Goal: Transaction & Acquisition: Obtain resource

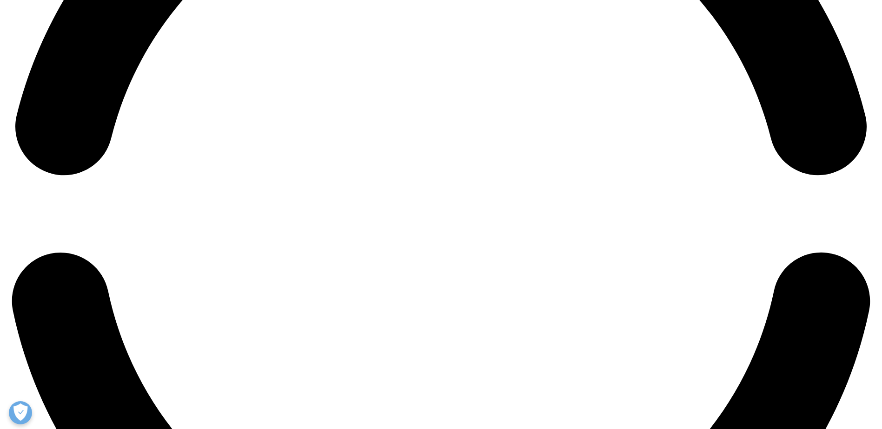
scroll to position [2184, 0]
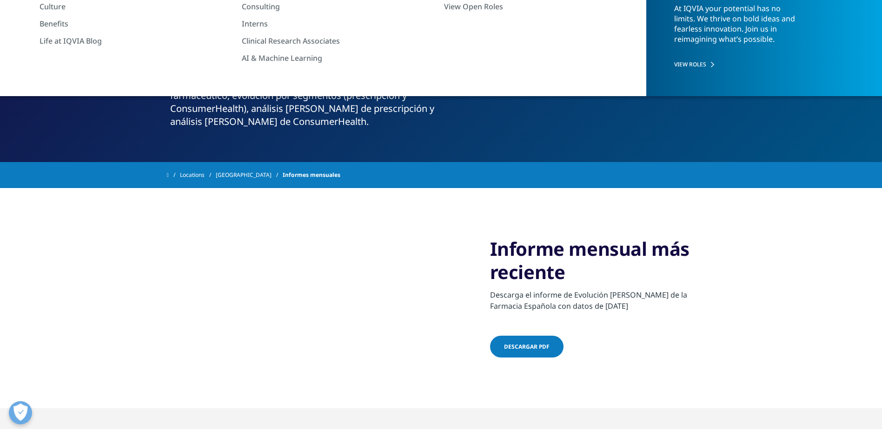
scroll to position [93, 0]
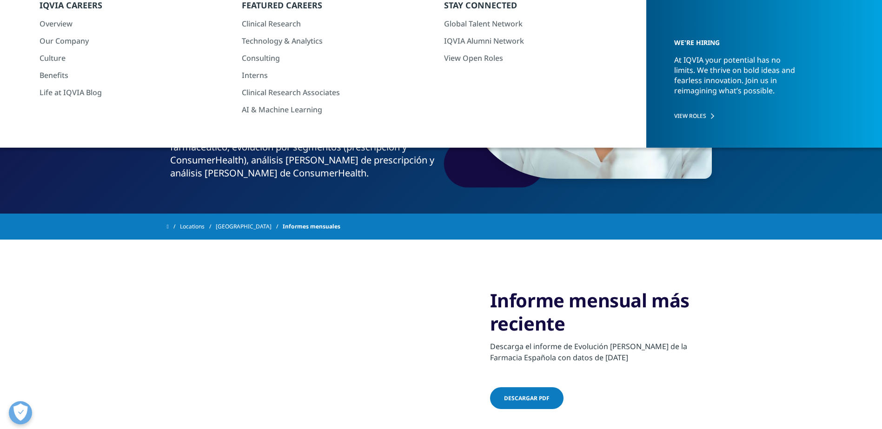
click at [529, 395] on span "Descargar pdf" at bounding box center [527, 399] width 46 height 8
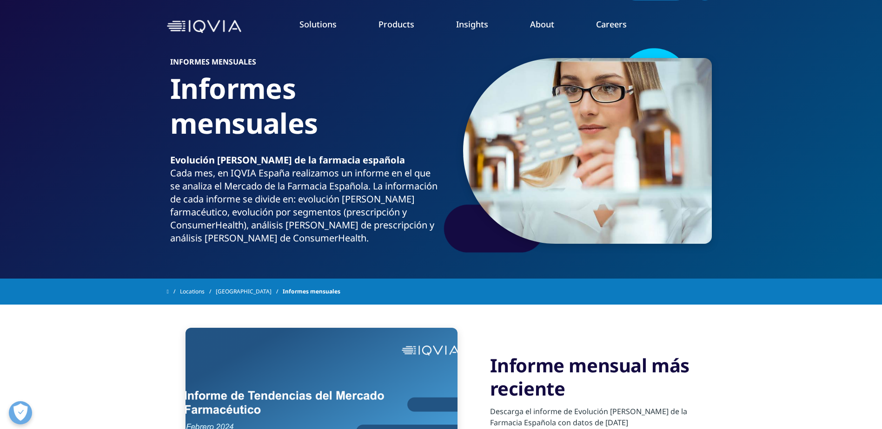
scroll to position [0, 0]
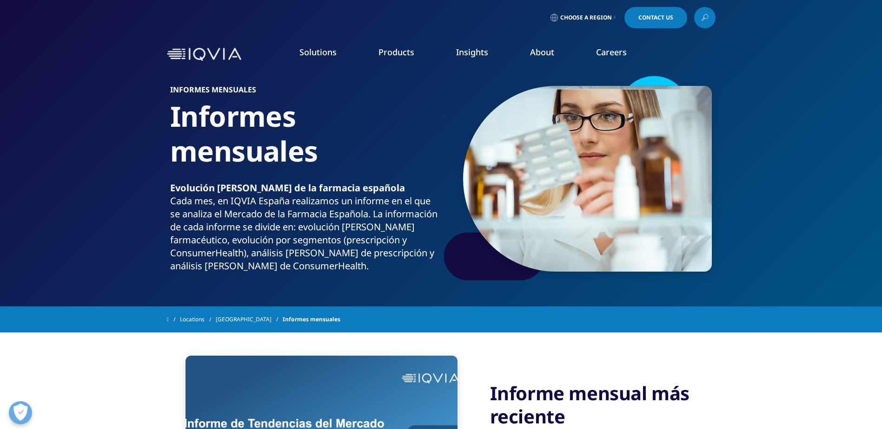
click at [247, 255] on link "Customer Engagement (OCE)" at bounding box center [279, 254] width 160 height 10
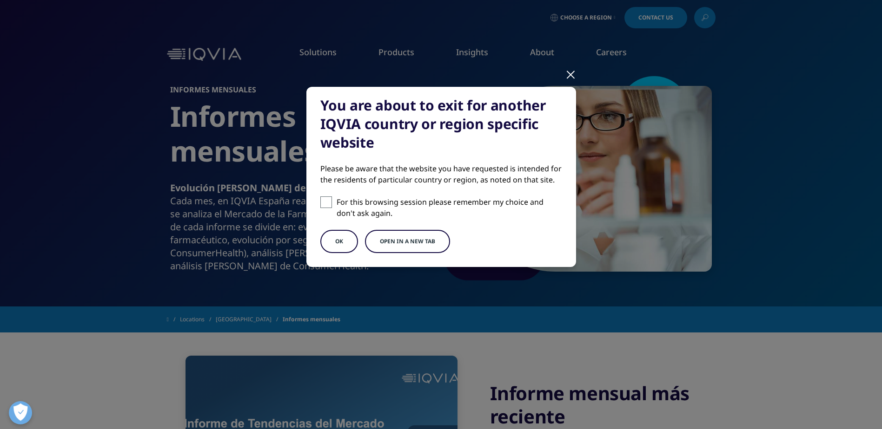
click at [328, 206] on span at bounding box center [326, 203] width 12 height 12
click at [328, 206] on input "For this browsing session please remember my choice and don't ask again." at bounding box center [326, 203] width 12 height 12
checkbox input "true"
click at [340, 238] on button "OK" at bounding box center [339, 241] width 38 height 23
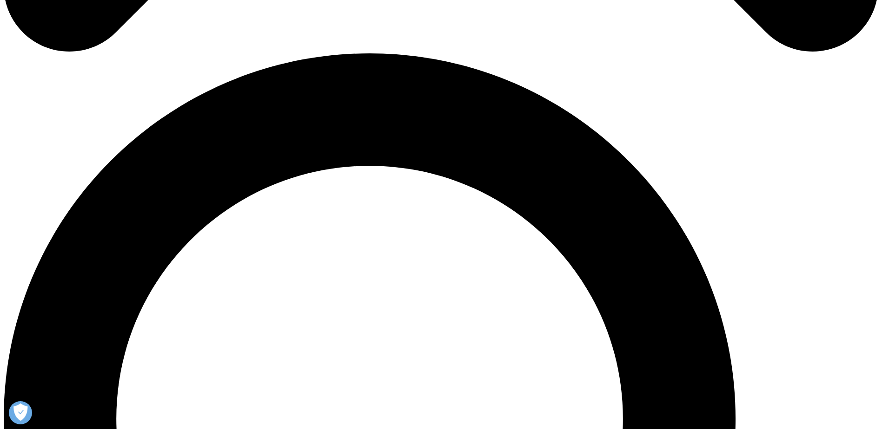
scroll to position [837, 0]
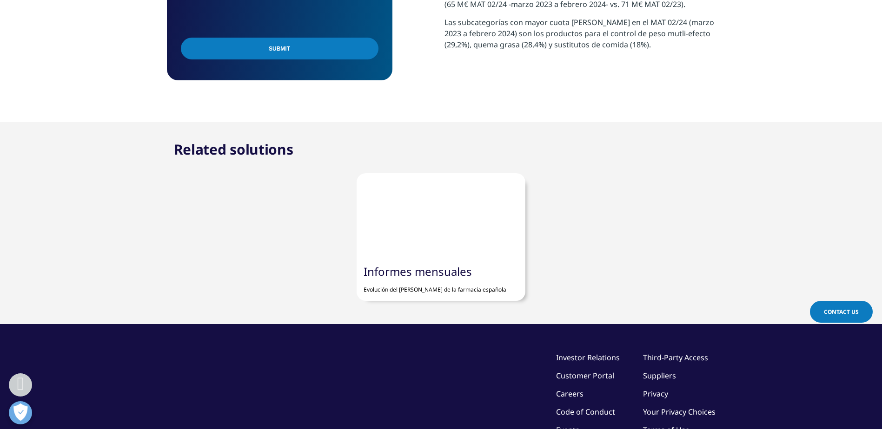
click at [427, 275] on link "Informes mensuales" at bounding box center [417, 271] width 108 height 15
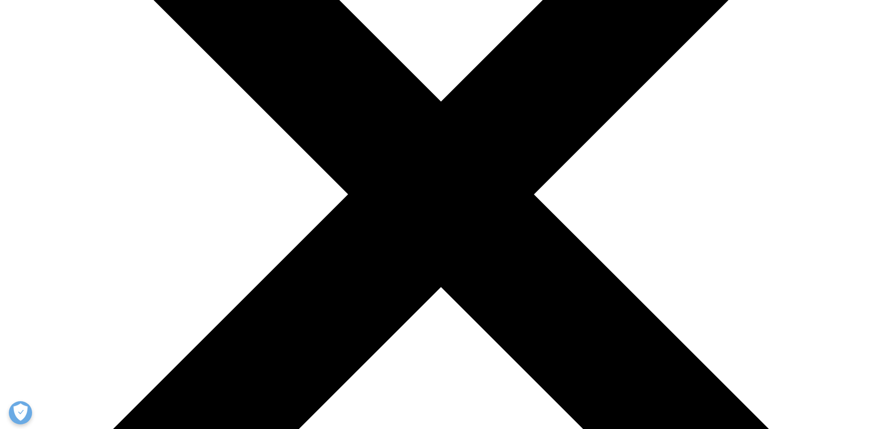
scroll to position [232, 0]
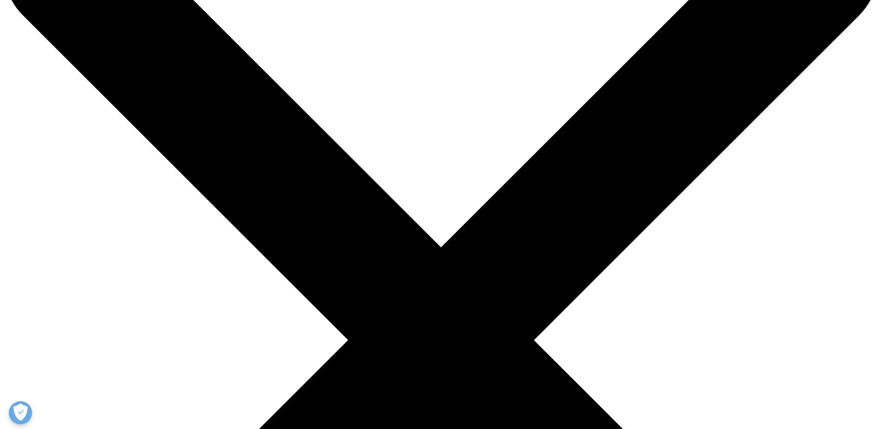
scroll to position [325, 0]
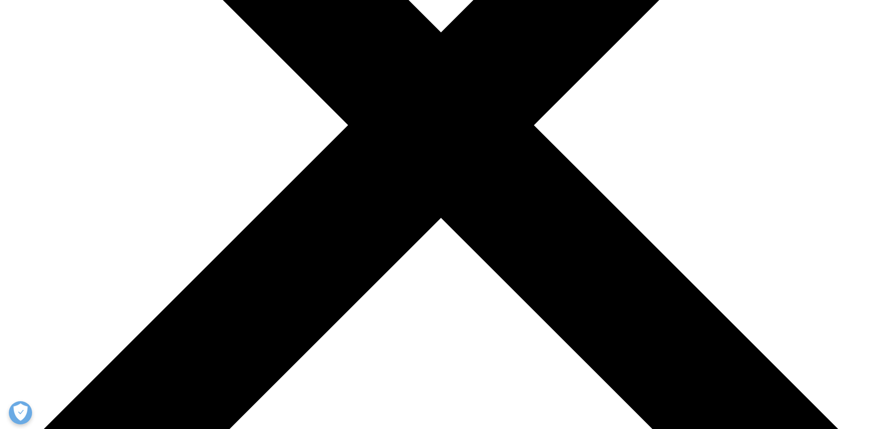
type input "[PERSON_NAME]"
type input "Iriondo"
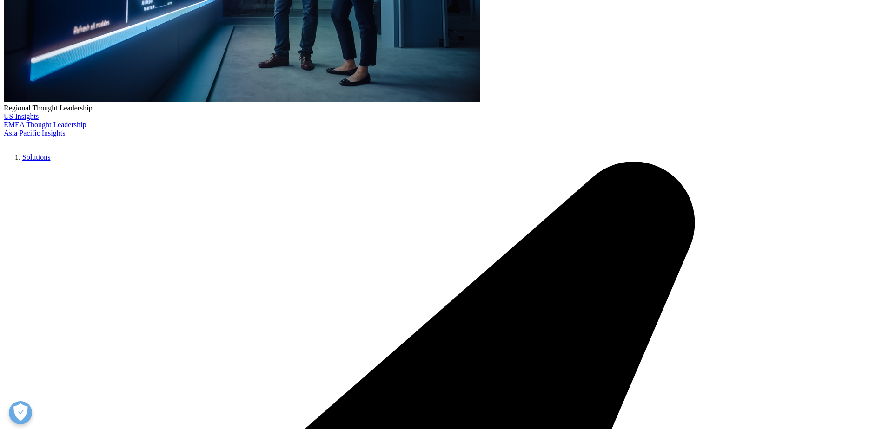
type input "[PERSON_NAME][EMAIL_ADDRESS][PERSON_NAME][DOMAIN_NAME]"
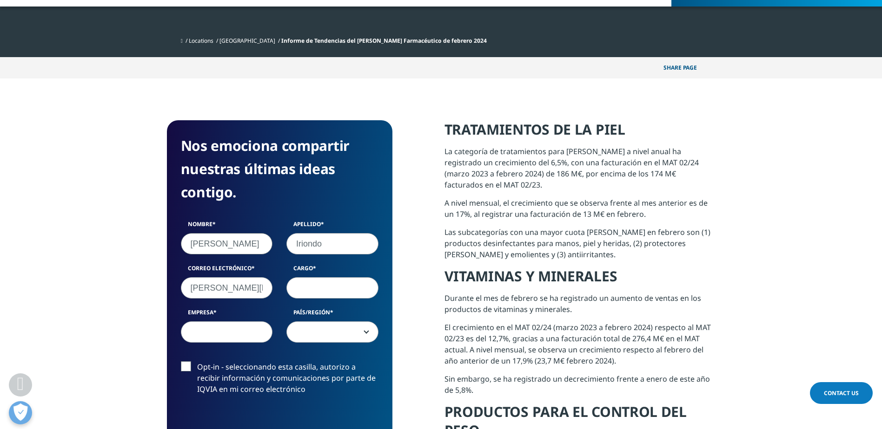
select select "Spain"
click at [305, 295] on input "Cargo" at bounding box center [332, 287] width 92 height 21
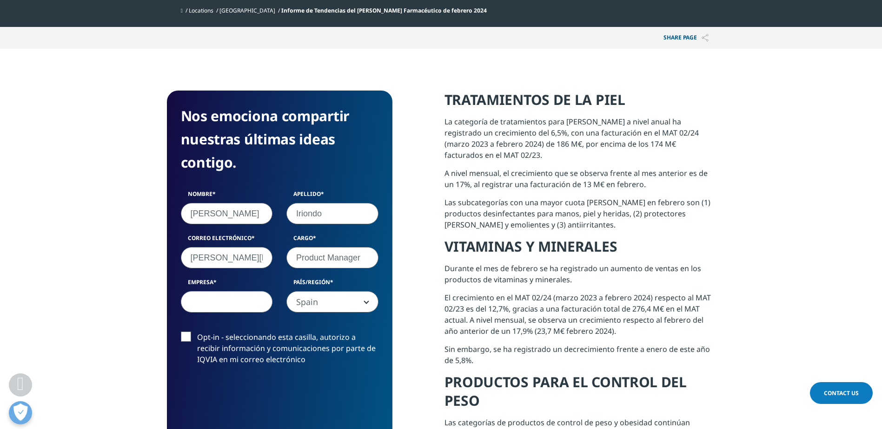
scroll to position [372, 0]
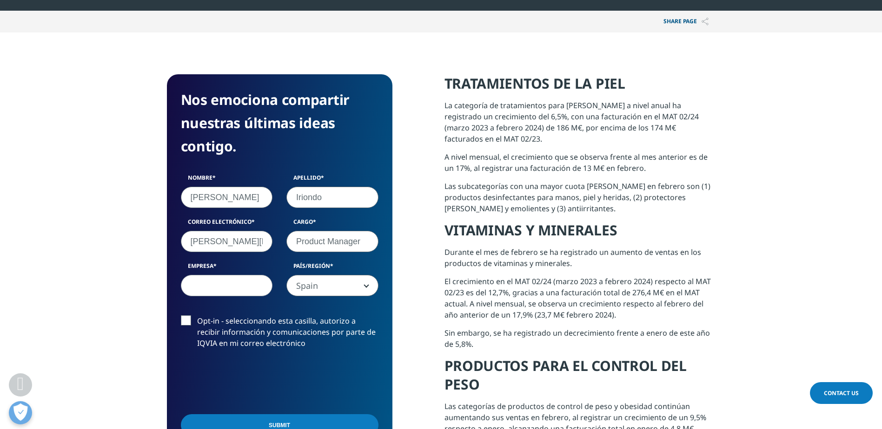
type input "Product Manager"
click at [246, 291] on input "Empresa" at bounding box center [227, 285] width 92 height 21
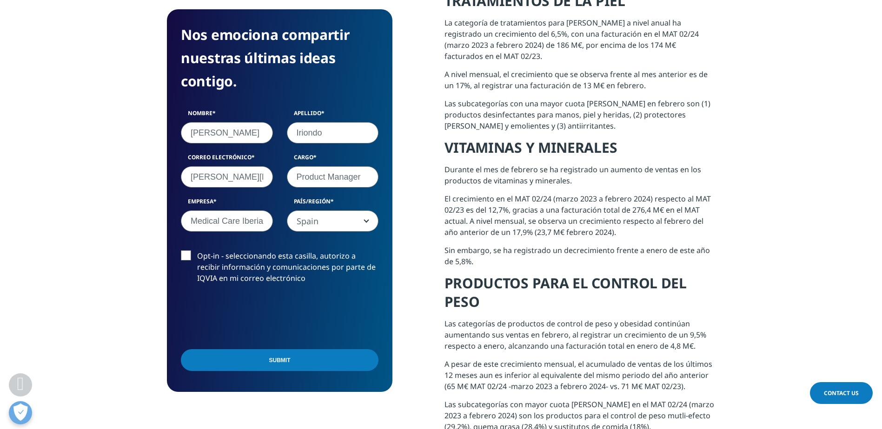
scroll to position [465, 0]
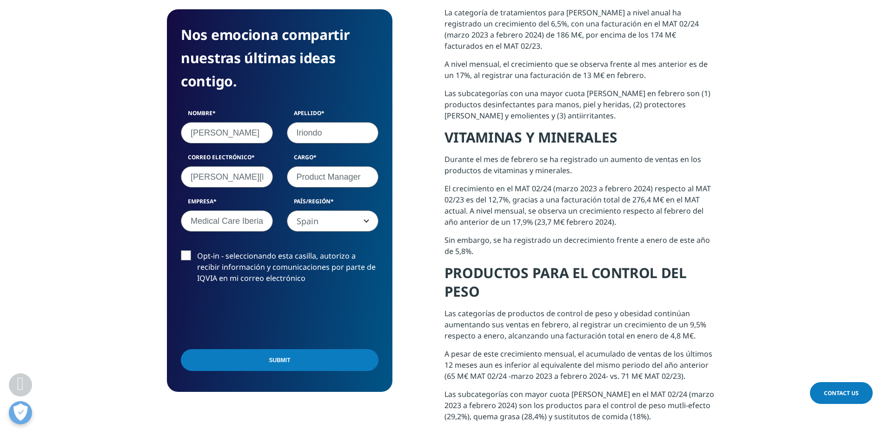
type input "CMC Consumer Medical Care Iberia"
click at [270, 360] on input "Submit" at bounding box center [280, 360] width 198 height 22
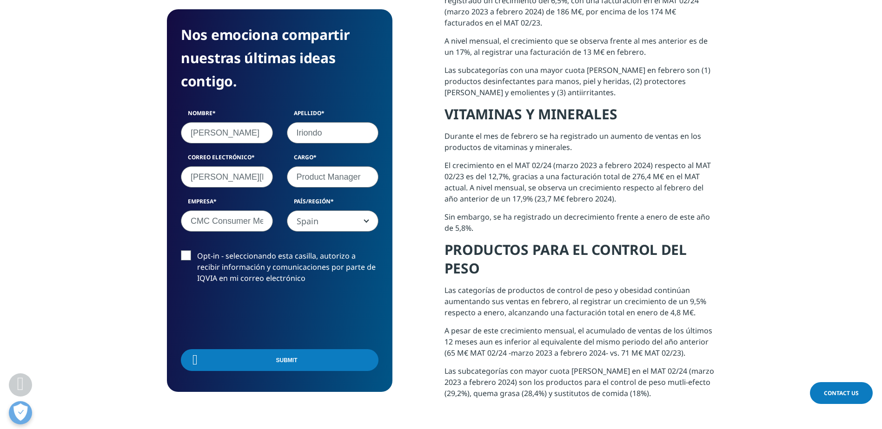
scroll to position [72, 225]
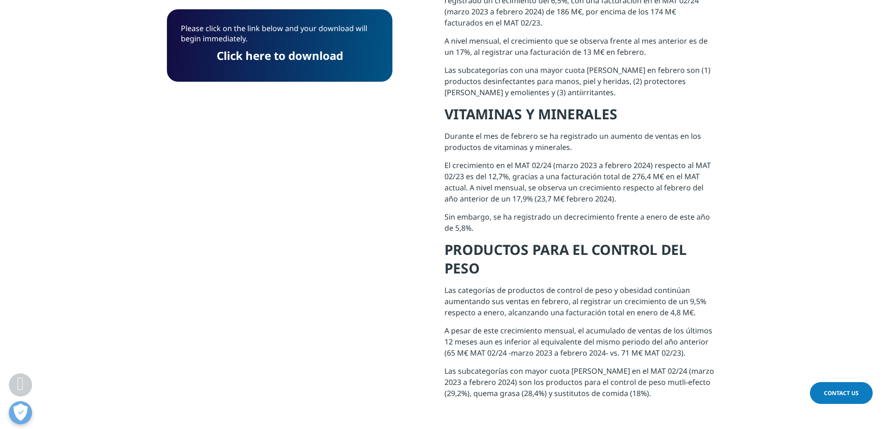
click at [264, 56] on link "Click here to download" at bounding box center [280, 55] width 126 height 15
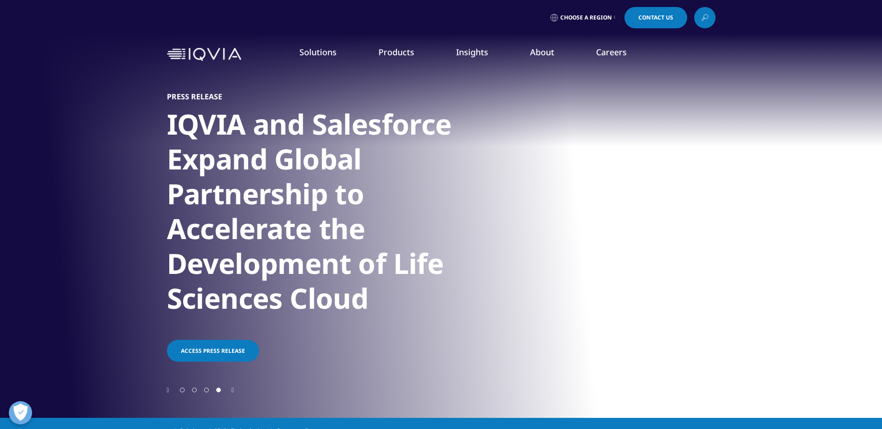
click at [81, 157] on link "DISCOVER INSIGHTS" at bounding box center [131, 159] width 183 height 8
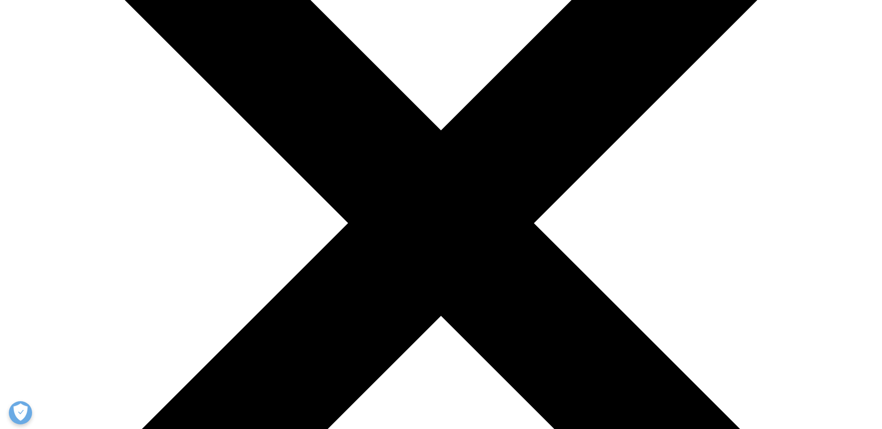
scroll to position [232, 0]
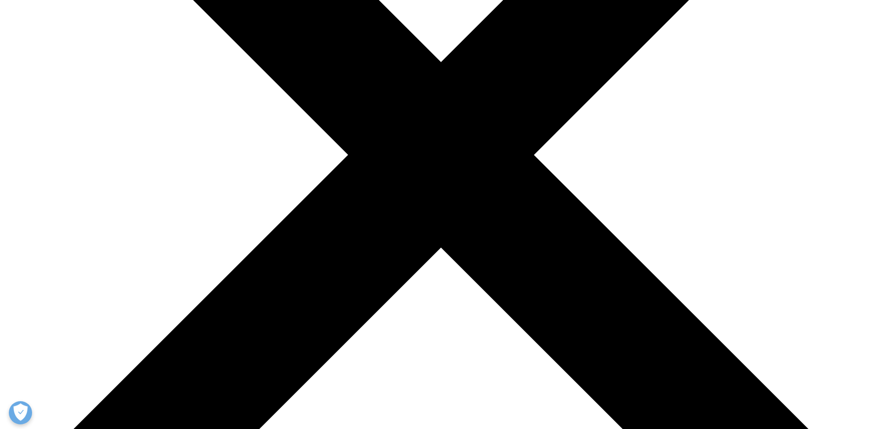
scroll to position [186, 0]
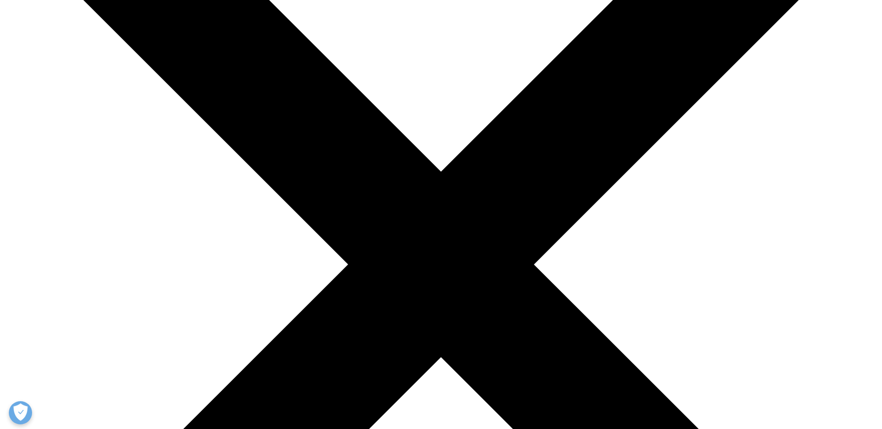
drag, startPoint x: 268, startPoint y: 205, endPoint x: 233, endPoint y: 199, distance: 35.8
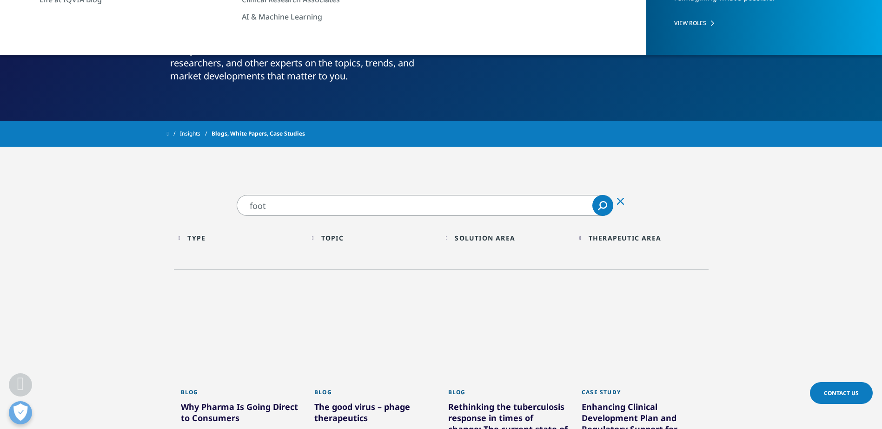
click at [233, 199] on div "foot foot Clear Search Loading" at bounding box center [441, 205] width 418 height 21
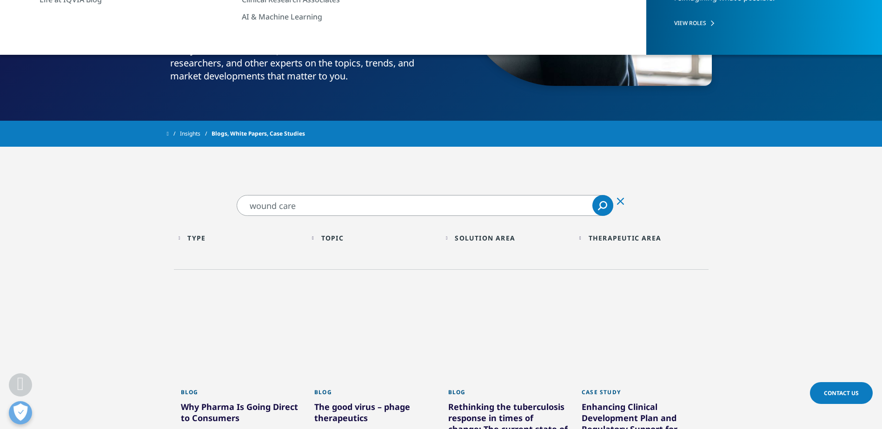
type input "wound care"
